Goal: Transaction & Acquisition: Download file/media

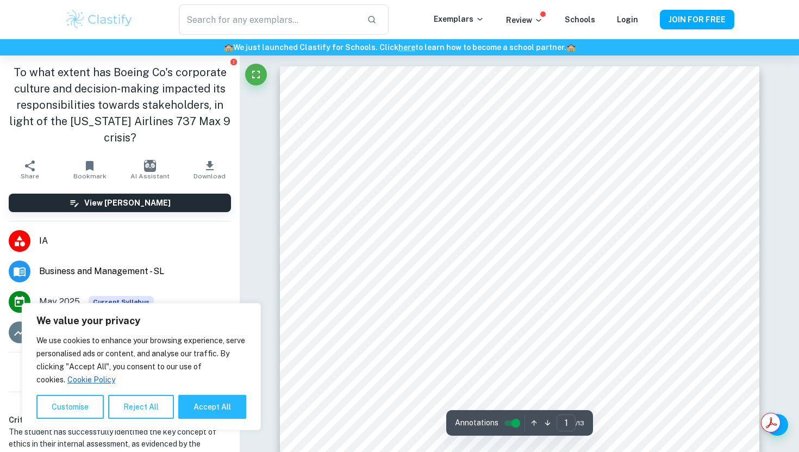
click at [506, 423] on input "controlled" at bounding box center [515, 422] width 39 height 13
click at [209, 160] on icon "button" at bounding box center [209, 165] width 13 height 13
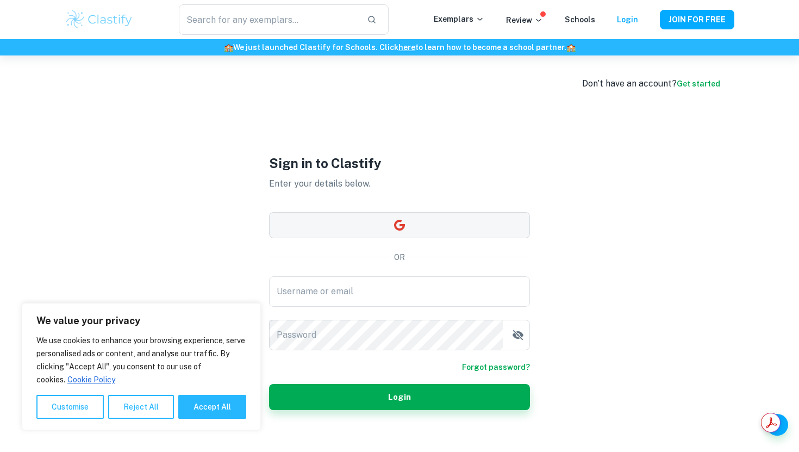
click at [366, 226] on button "button" at bounding box center [399, 225] width 261 height 26
click at [429, 222] on button "button" at bounding box center [399, 225] width 261 height 26
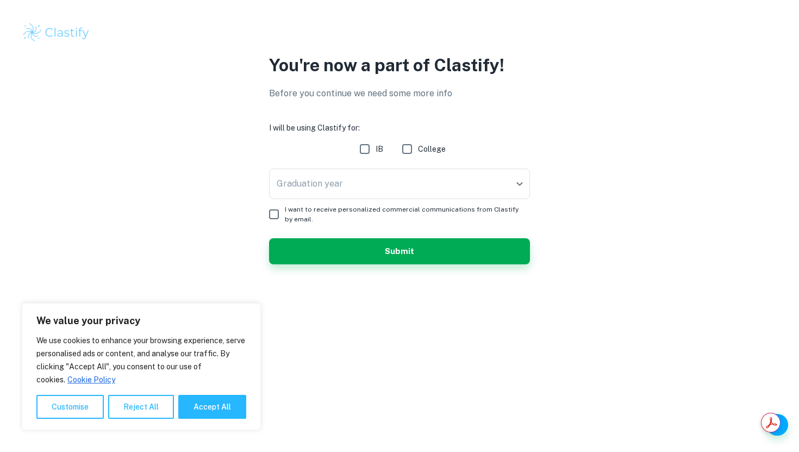
click at [364, 147] on input "IB" at bounding box center [365, 149] width 22 height 22
checkbox input "true"
click at [367, 179] on body "We value your privacy We use cookies to enhance your browsing experience, serve…" at bounding box center [399, 226] width 799 height 452
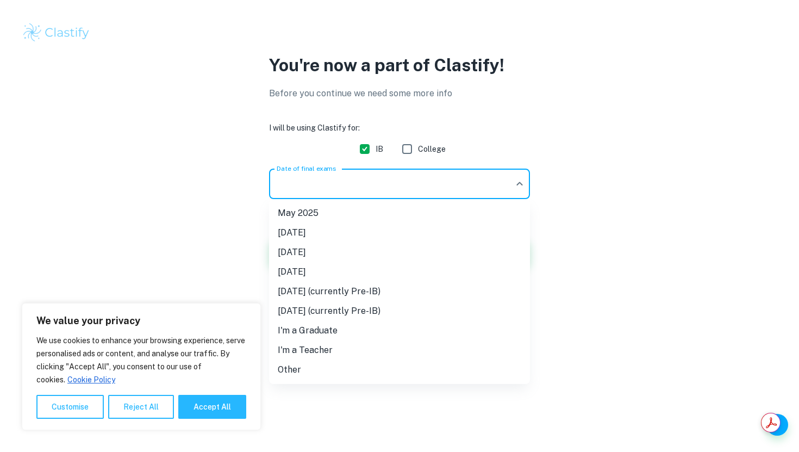
click at [371, 213] on li "May 2025" at bounding box center [399, 213] width 261 height 20
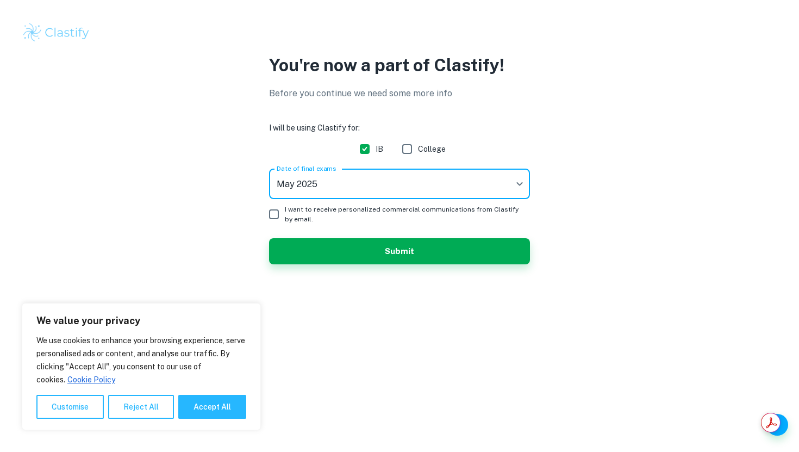
click at [364, 171] on body "We value your privacy We use cookies to enhance your browsing experience, serve…" at bounding box center [399, 226] width 799 height 452
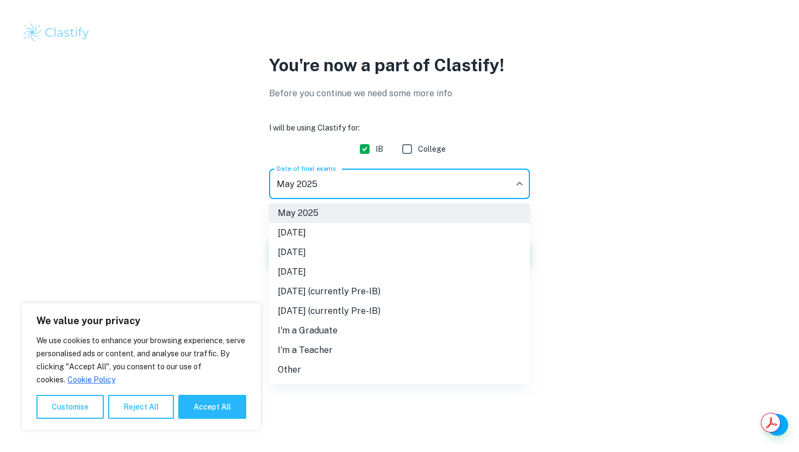
click at [358, 254] on li "May 2026" at bounding box center [399, 252] width 261 height 20
type input "M26"
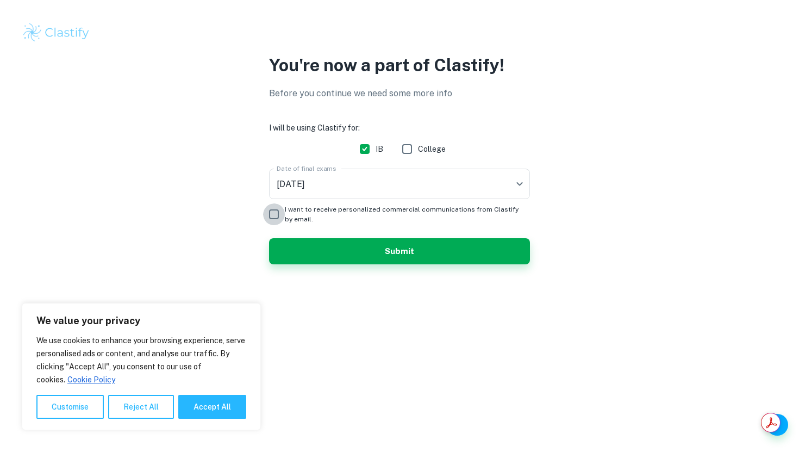
click at [278, 216] on input "I want to receive personalized commercial communications from Clastify by email." at bounding box center [274, 214] width 22 height 22
checkbox input "true"
click at [333, 258] on button "Submit" at bounding box center [399, 251] width 261 height 26
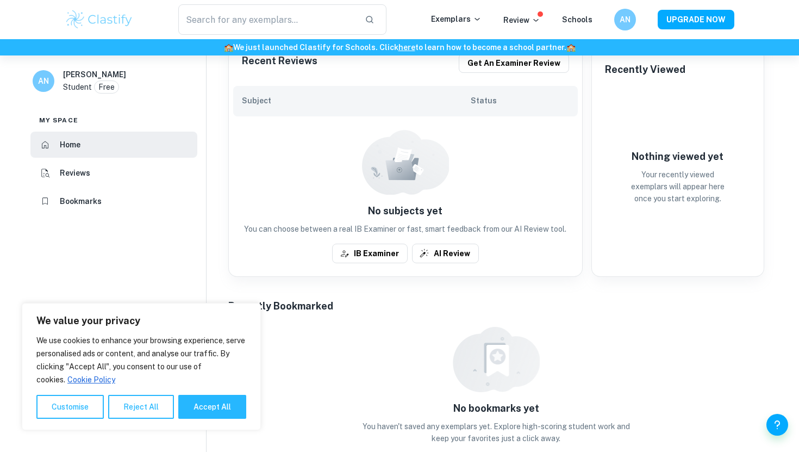
scroll to position [247, 0]
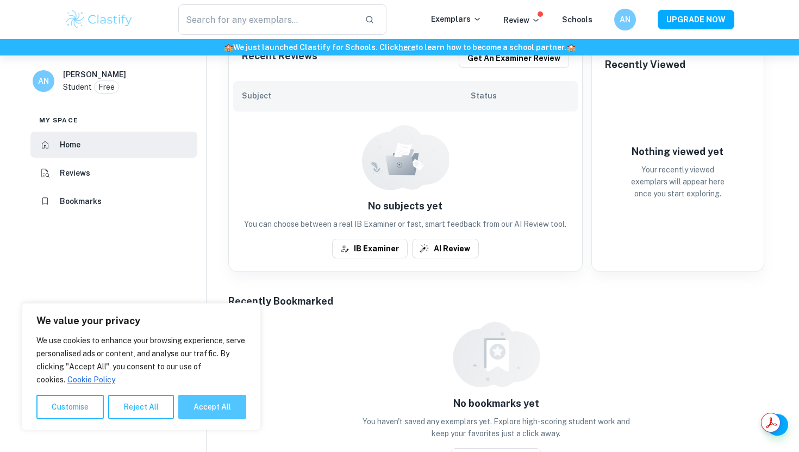
click at [215, 414] on button "Accept All" at bounding box center [212, 407] width 68 height 24
checkbox input "true"
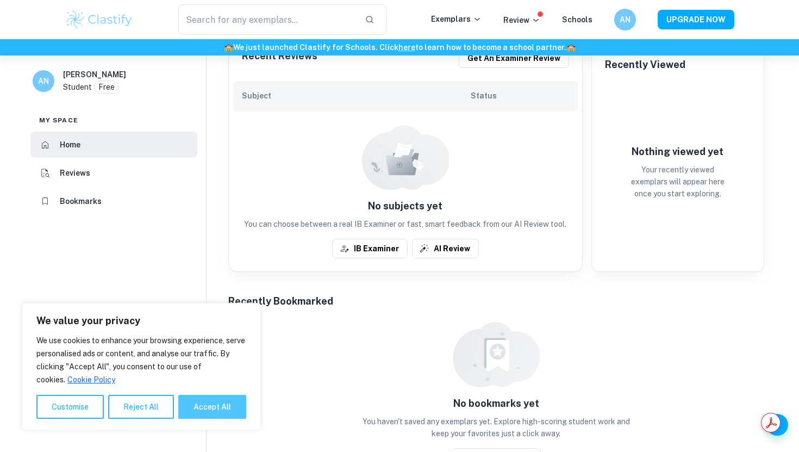
checkbox input "true"
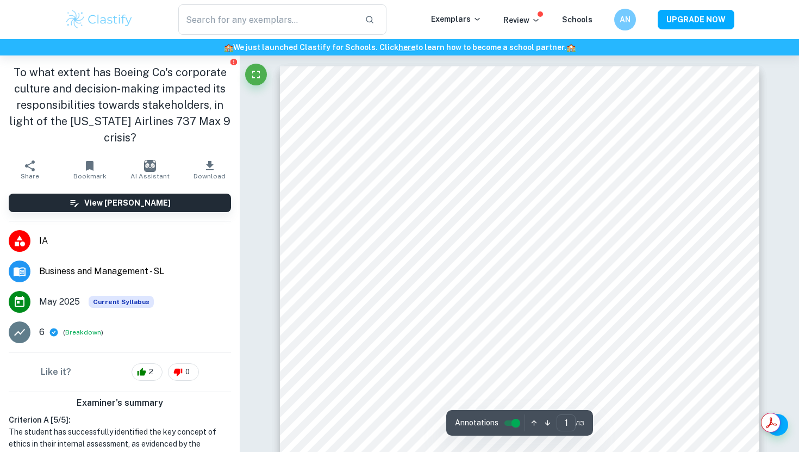
click at [220, 170] on button "Download" at bounding box center [210, 169] width 60 height 30
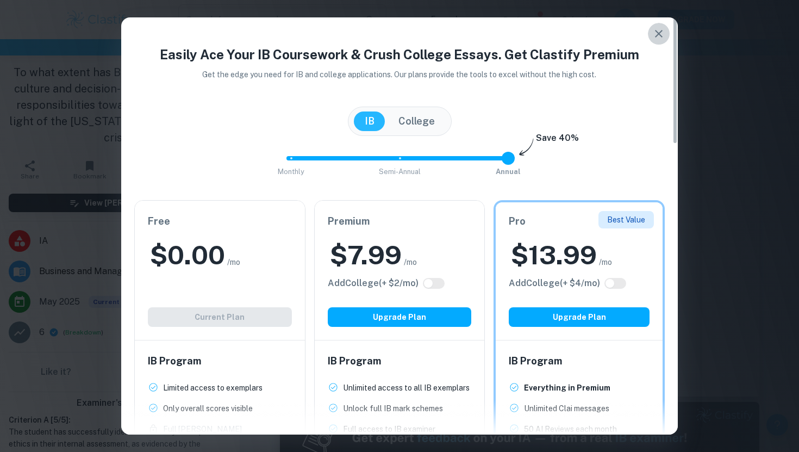
click at [662, 34] on icon "button" at bounding box center [658, 33] width 13 height 13
